Goal: Task Accomplishment & Management: Manage account settings

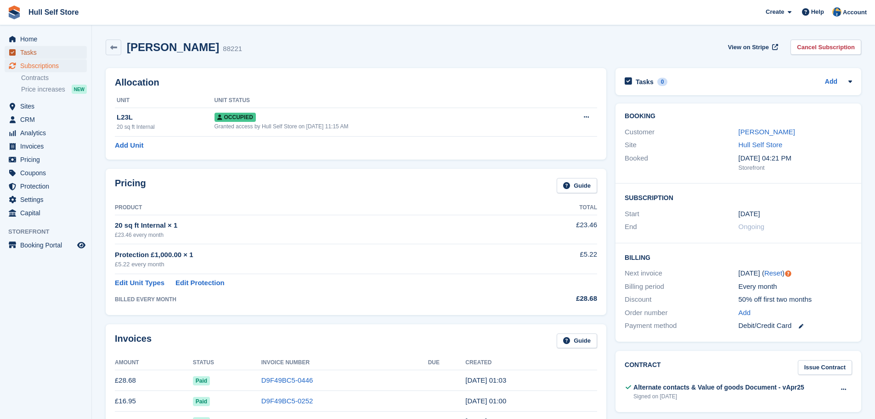
click at [35, 52] on span "Tasks" at bounding box center [47, 52] width 55 height 13
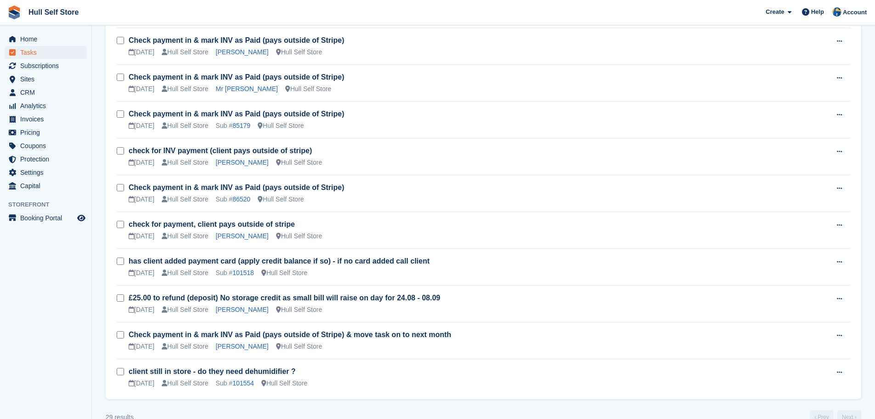
scroll to position [873, 0]
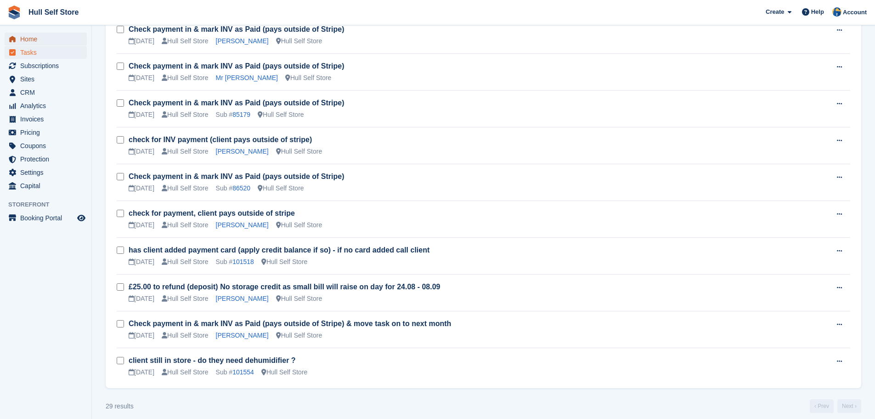
click at [28, 40] on span "Home" at bounding box center [47, 39] width 55 height 13
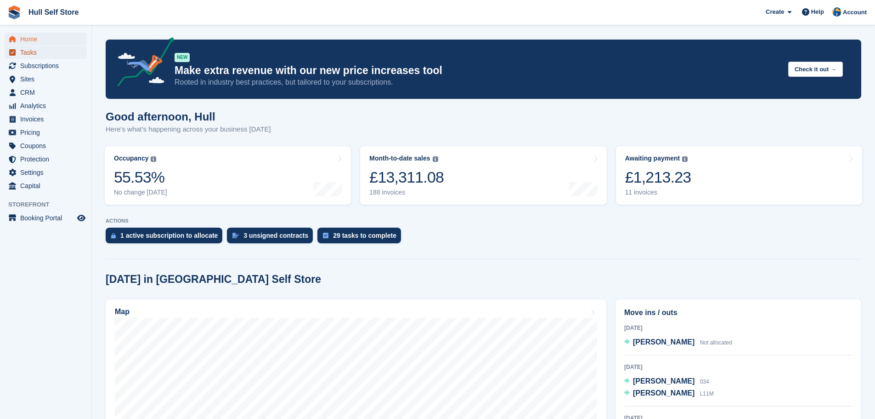
click at [32, 56] on span "Tasks" at bounding box center [47, 52] width 55 height 13
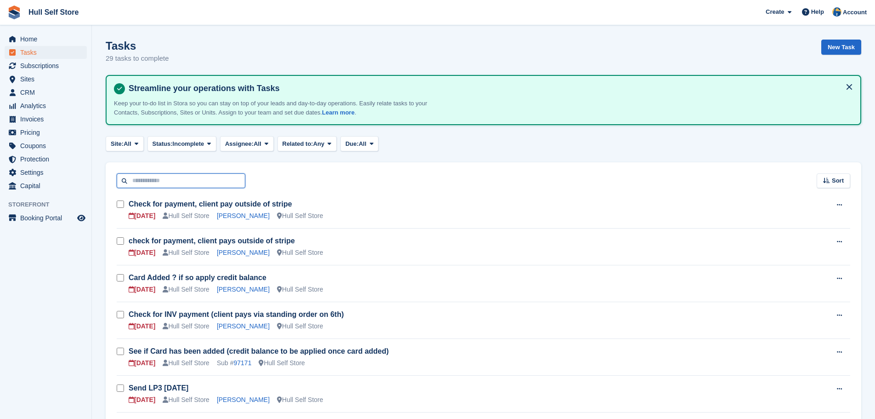
click at [151, 184] on input "text" at bounding box center [181, 180] width 129 height 15
drag, startPoint x: 442, startPoint y: 160, endPoint x: 399, endPoint y: 170, distance: 43.8
drag, startPoint x: 156, startPoint y: 180, endPoint x: 118, endPoint y: 176, distance: 38.8
click at [156, 180] on input "text" at bounding box center [181, 180] width 129 height 15
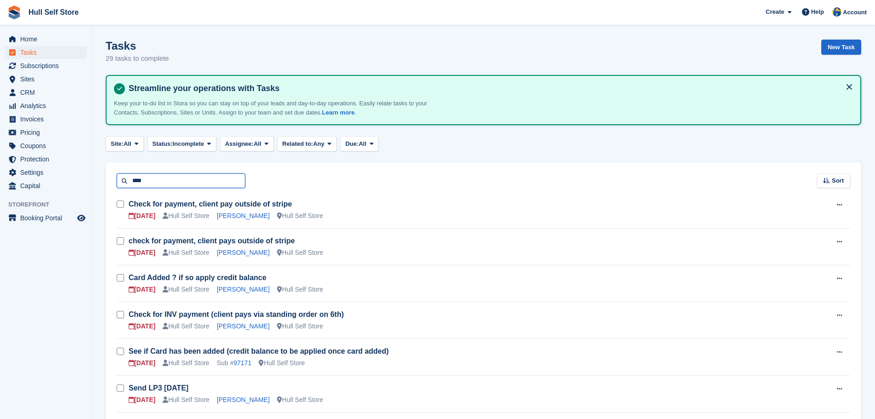
type input "*****"
drag, startPoint x: 163, startPoint y: 179, endPoint x: 119, endPoint y: 172, distance: 44.1
click at [119, 172] on div "***** Sort Sort by Due on Created on Sooner Later" at bounding box center [484, 175] width 756 height 26
click at [51, 40] on span "Home" at bounding box center [47, 39] width 55 height 13
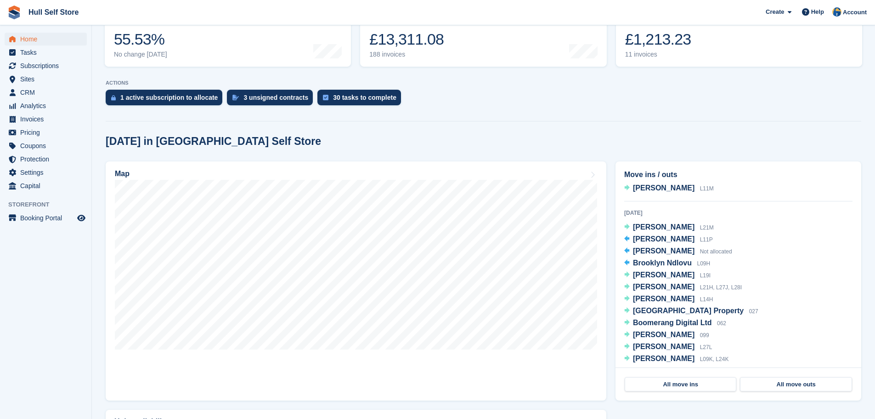
scroll to position [138, 0]
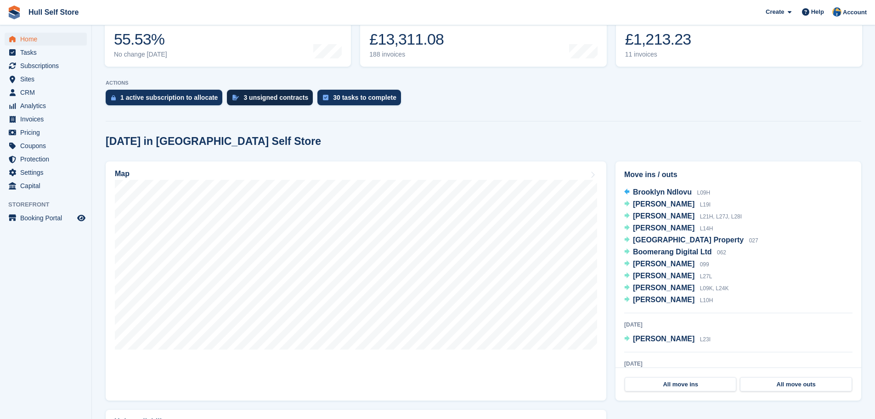
click at [246, 92] on div "3 unsigned contracts" at bounding box center [270, 98] width 86 height 16
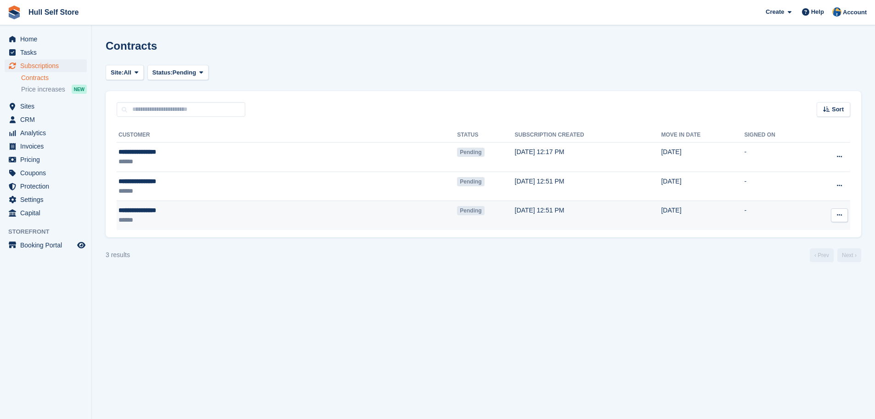
click at [839, 215] on icon at bounding box center [839, 215] width 5 height 6
click at [797, 257] on p "Void contract" at bounding box center [804, 257] width 80 height 12
click at [35, 45] on span "Home" at bounding box center [47, 39] width 55 height 13
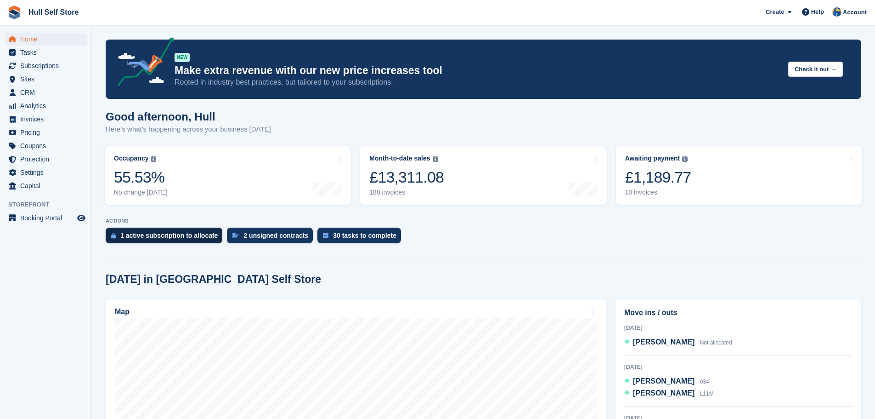
click at [182, 240] on div "1 active subscription to allocate" at bounding box center [164, 235] width 117 height 16
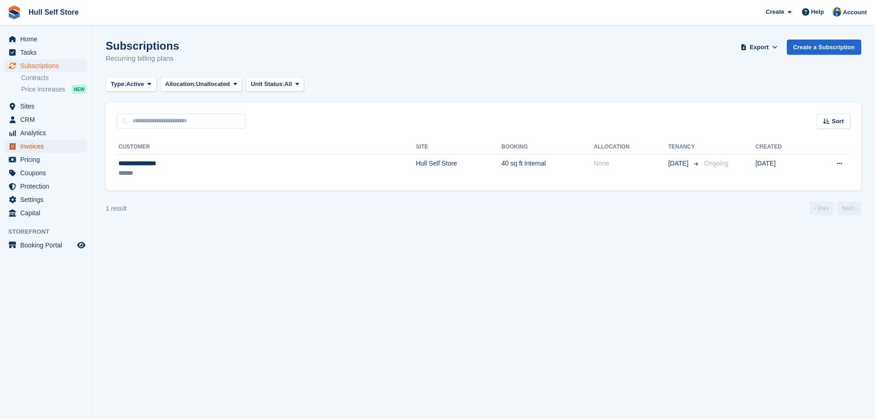
click at [42, 144] on span "Invoices" at bounding box center [47, 146] width 55 height 13
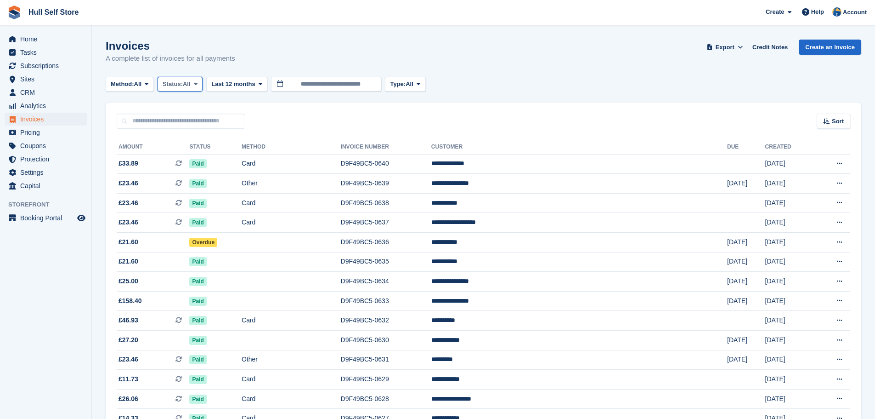
click at [198, 84] on icon at bounding box center [196, 84] width 4 height 6
click at [185, 139] on link "Draft" at bounding box center [202, 139] width 80 height 17
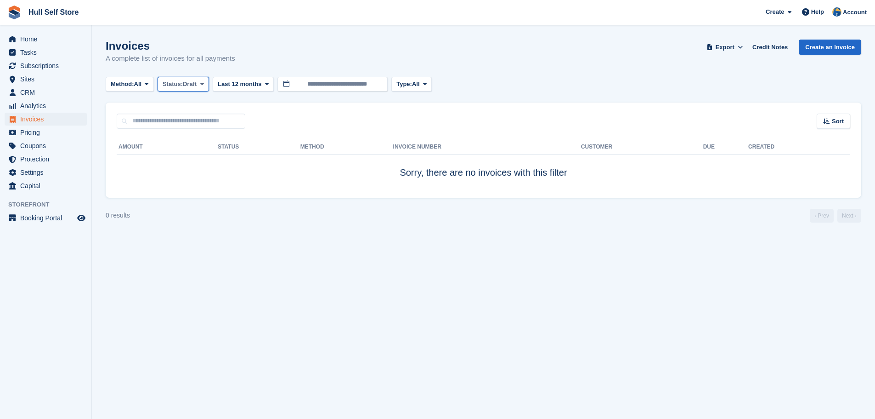
click at [183, 82] on span "Status:" at bounding box center [173, 84] width 20 height 9
click at [186, 151] on link "Open" at bounding box center [202, 155] width 80 height 17
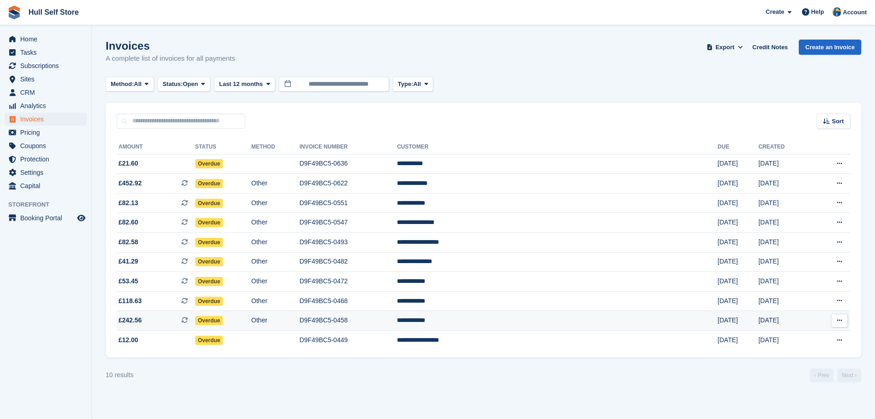
click at [397, 320] on td "D9F49BC5-0458" at bounding box center [348, 321] width 97 height 20
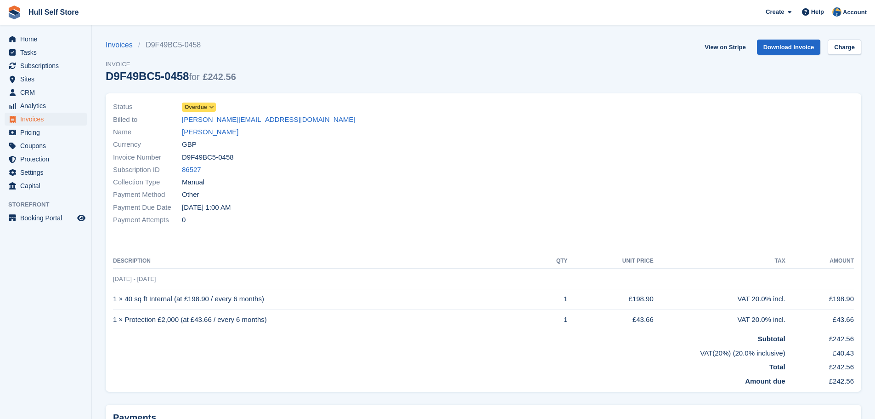
click at [212, 107] on icon at bounding box center [211, 107] width 5 height 6
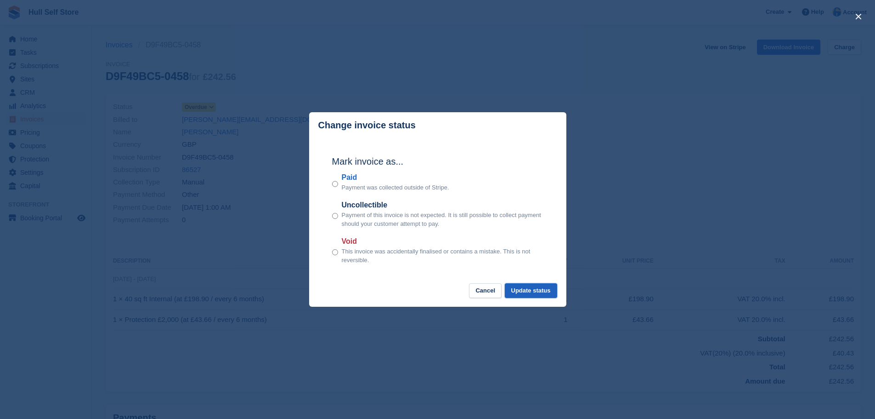
click at [542, 292] on button "Update status" at bounding box center [531, 290] width 52 height 15
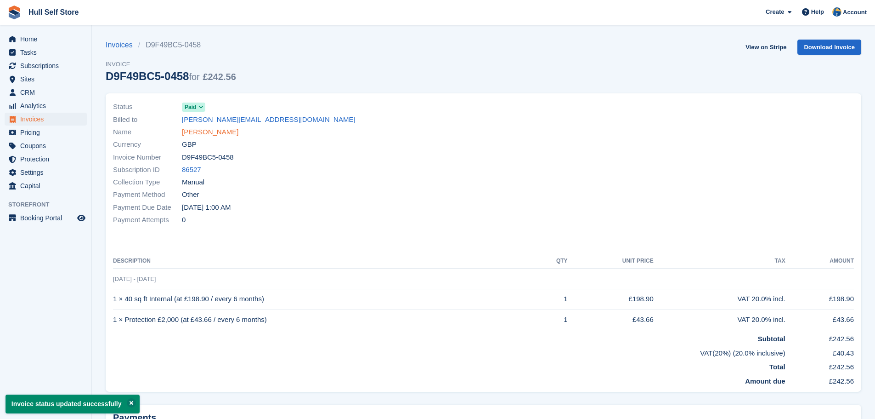
click at [209, 132] on link "[PERSON_NAME]" at bounding box center [210, 132] width 57 height 11
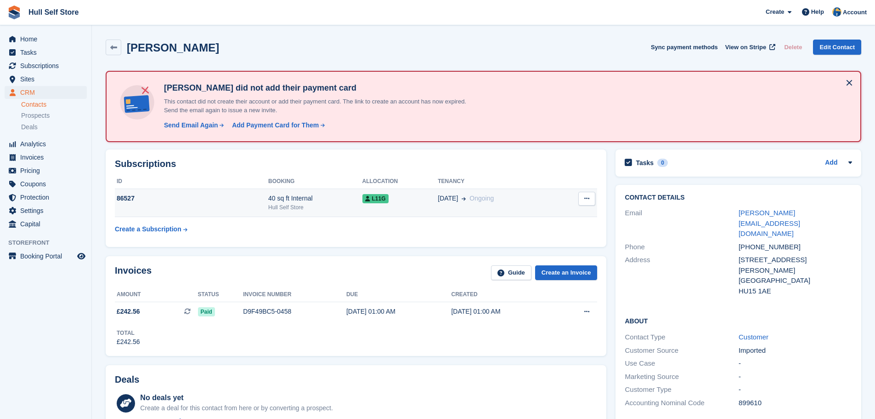
click at [390, 193] on div "L11G" at bounding box center [401, 198] width 76 height 10
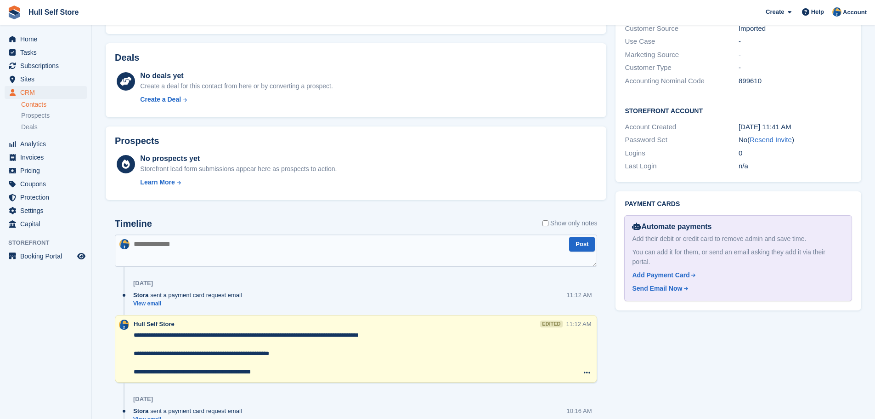
scroll to position [470, 0]
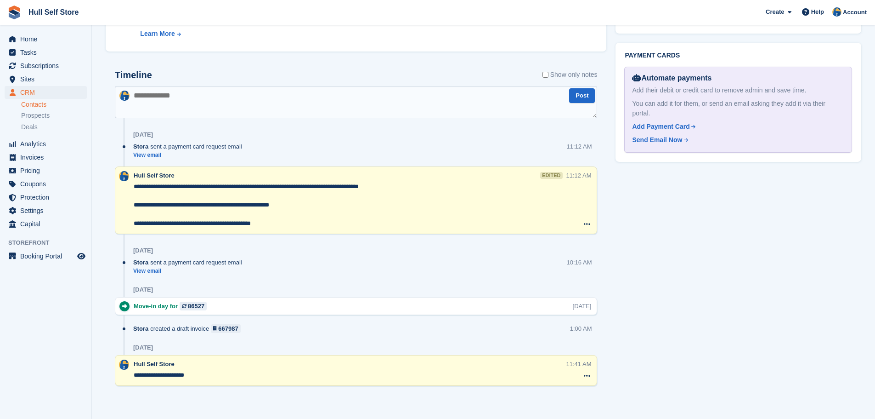
click at [135, 188] on textarea "**********" at bounding box center [350, 205] width 433 height 46
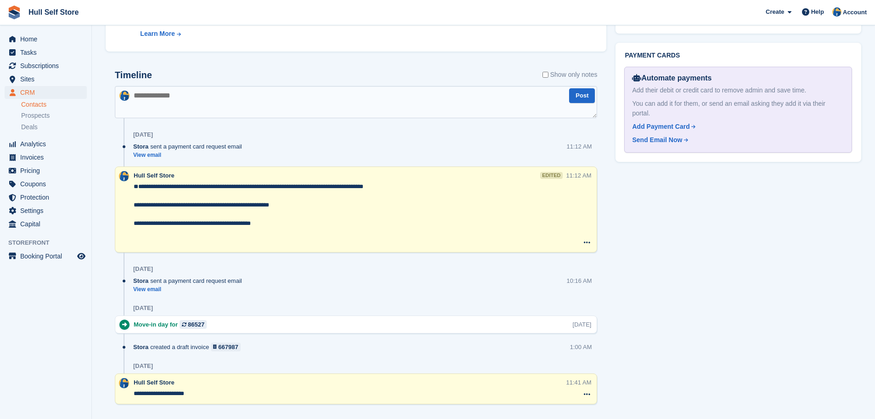
click at [141, 190] on textarea "**********" at bounding box center [350, 214] width 433 height 64
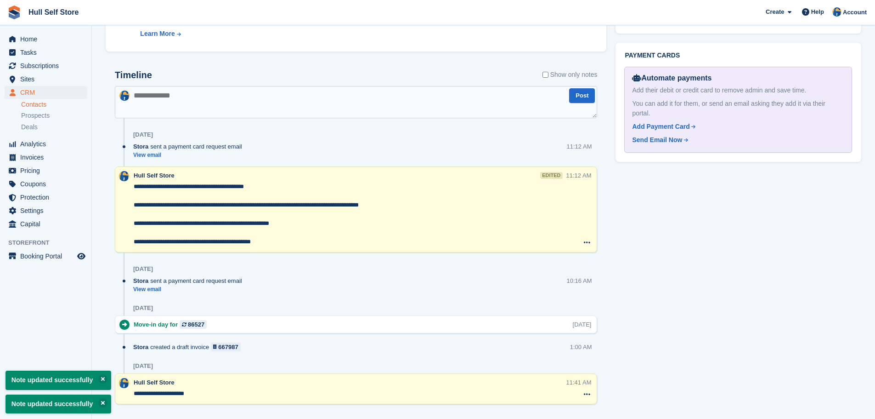
type textarea "**********"
click at [321, 153] on div "Stora sent a payment card request email View email 11:12 AM" at bounding box center [365, 154] width 464 height 24
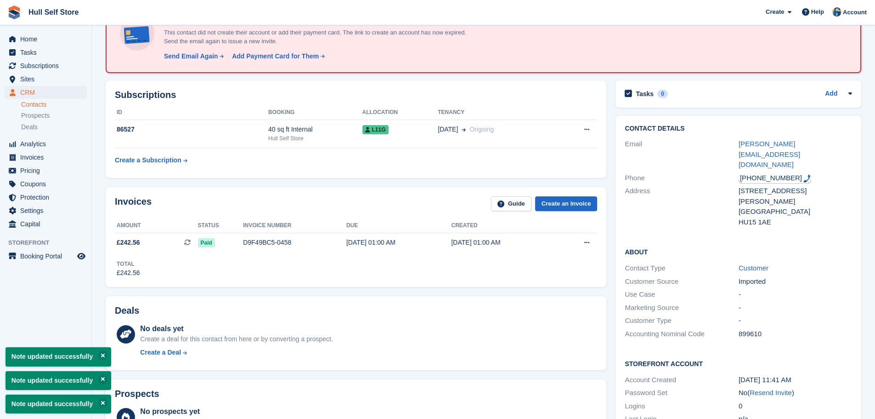
scroll to position [0, 0]
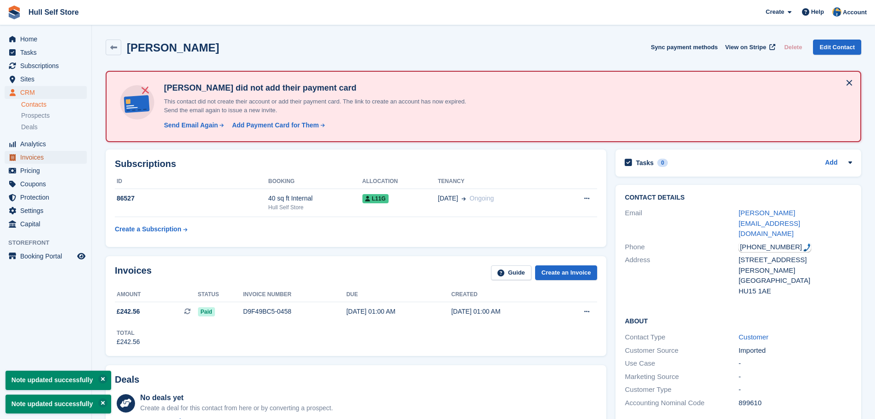
click at [43, 154] on span "Invoices" at bounding box center [47, 157] width 55 height 13
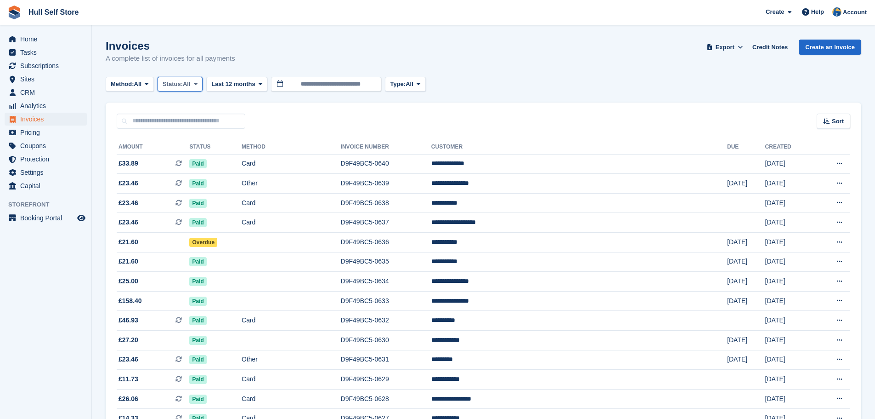
click at [191, 84] on span "All" at bounding box center [187, 84] width 8 height 9
click at [199, 153] on link "Open" at bounding box center [202, 155] width 80 height 17
